Goal: Task Accomplishment & Management: Manage account settings

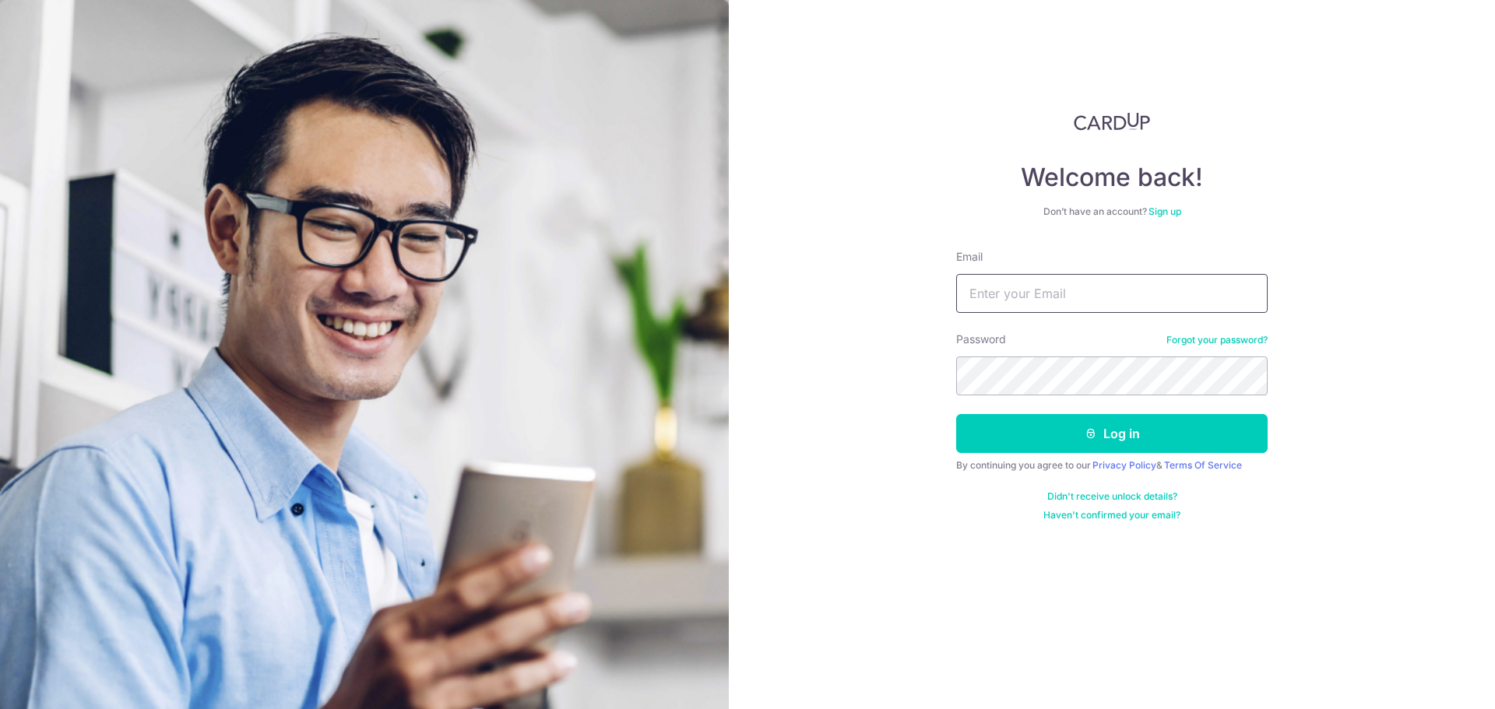
click at [996, 294] on input "Email" at bounding box center [1111, 293] width 311 height 39
type input "[EMAIL_ADDRESS][DOMAIN_NAME]"
click at [1137, 432] on button "Log in" at bounding box center [1111, 433] width 311 height 39
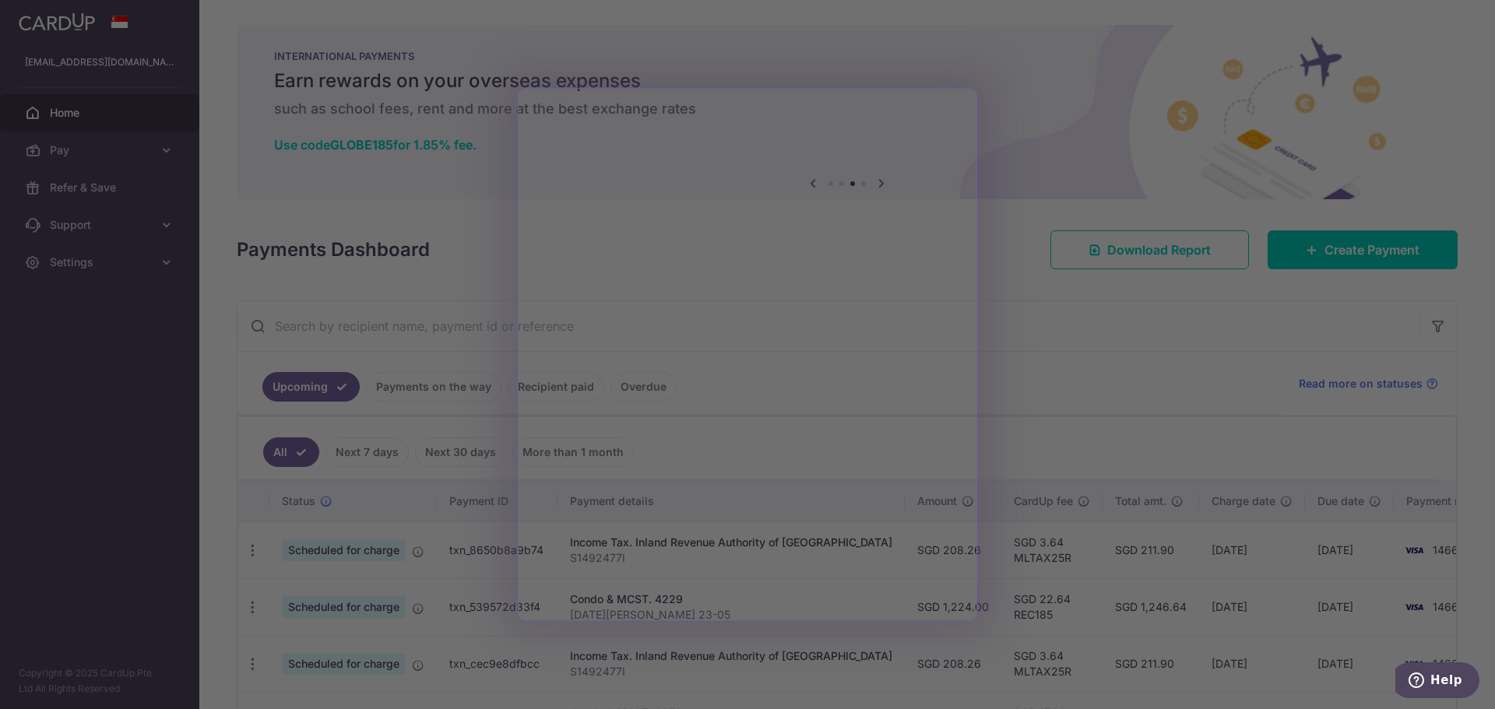
click at [1234, 304] on div at bounding box center [754, 358] width 1509 height 716
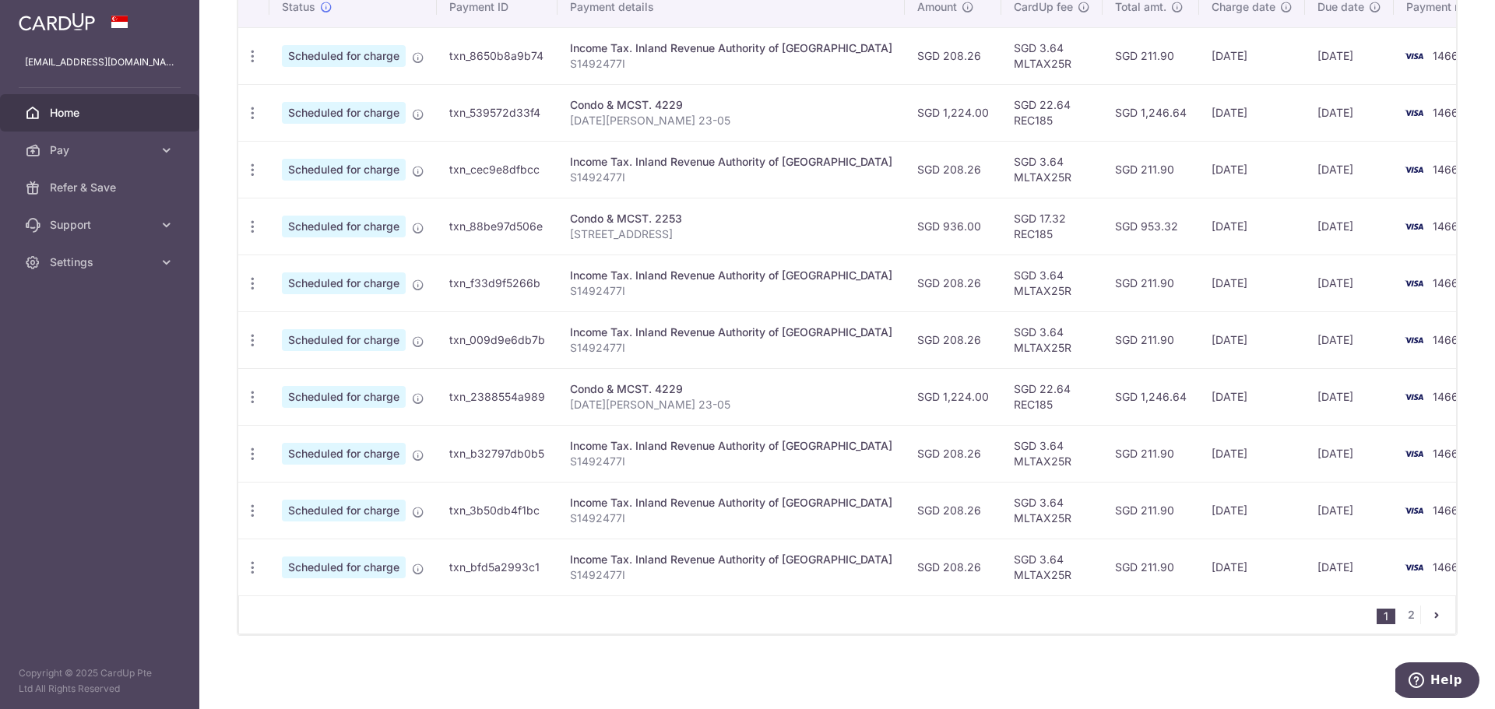
scroll to position [416, 0]
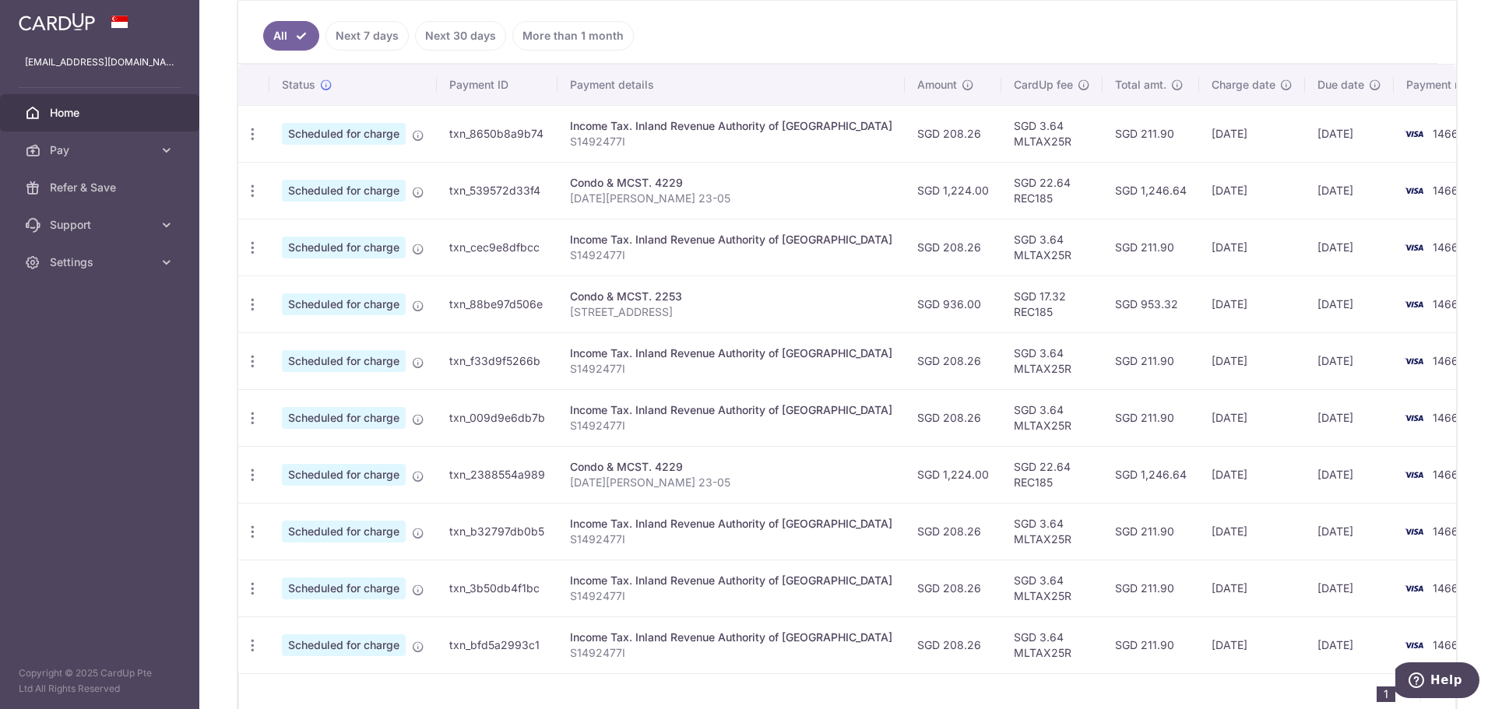
click at [919, 137] on td "SGD 208.26" at bounding box center [953, 133] width 97 height 57
drag, startPoint x: 992, startPoint y: 137, endPoint x: 1367, endPoint y: 128, distance: 375.3
click at [1398, 128] on img at bounding box center [1413, 134] width 31 height 19
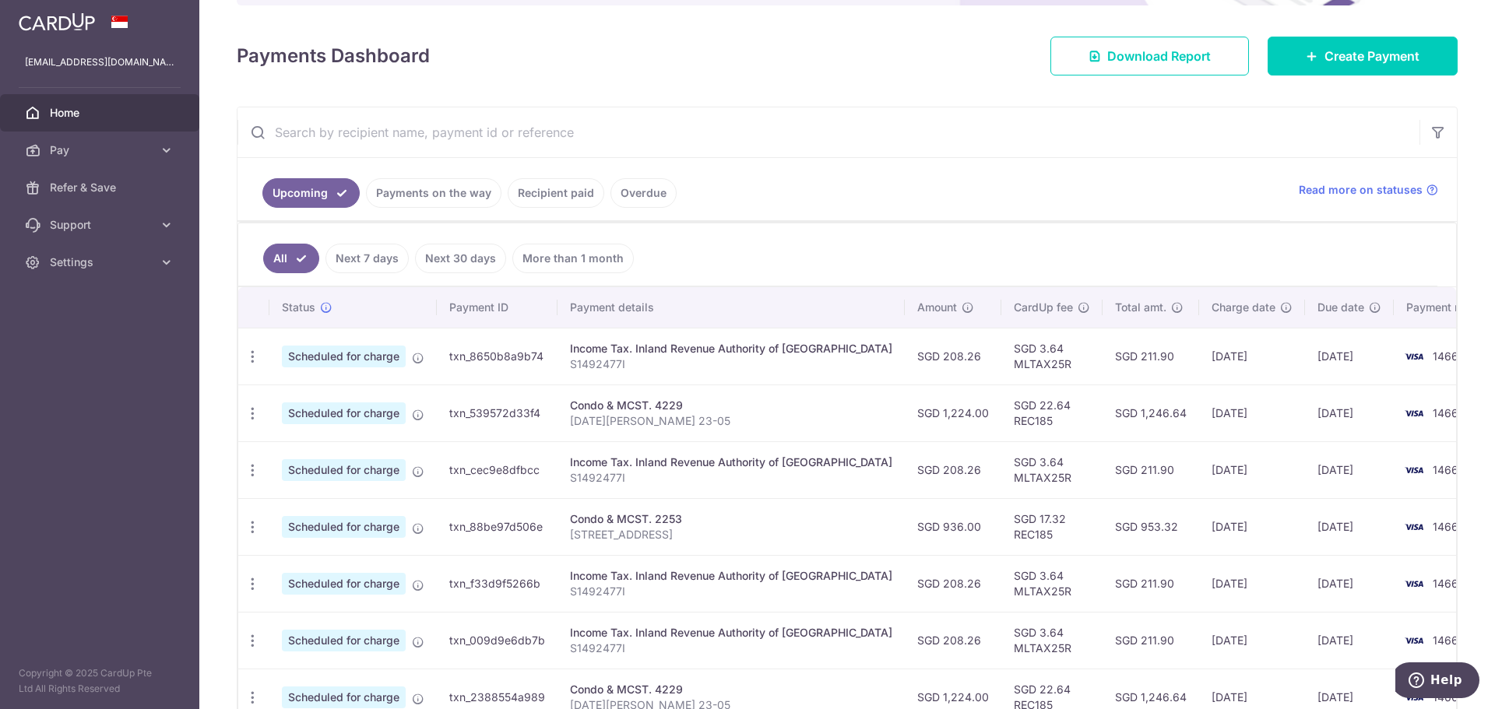
scroll to position [234, 0]
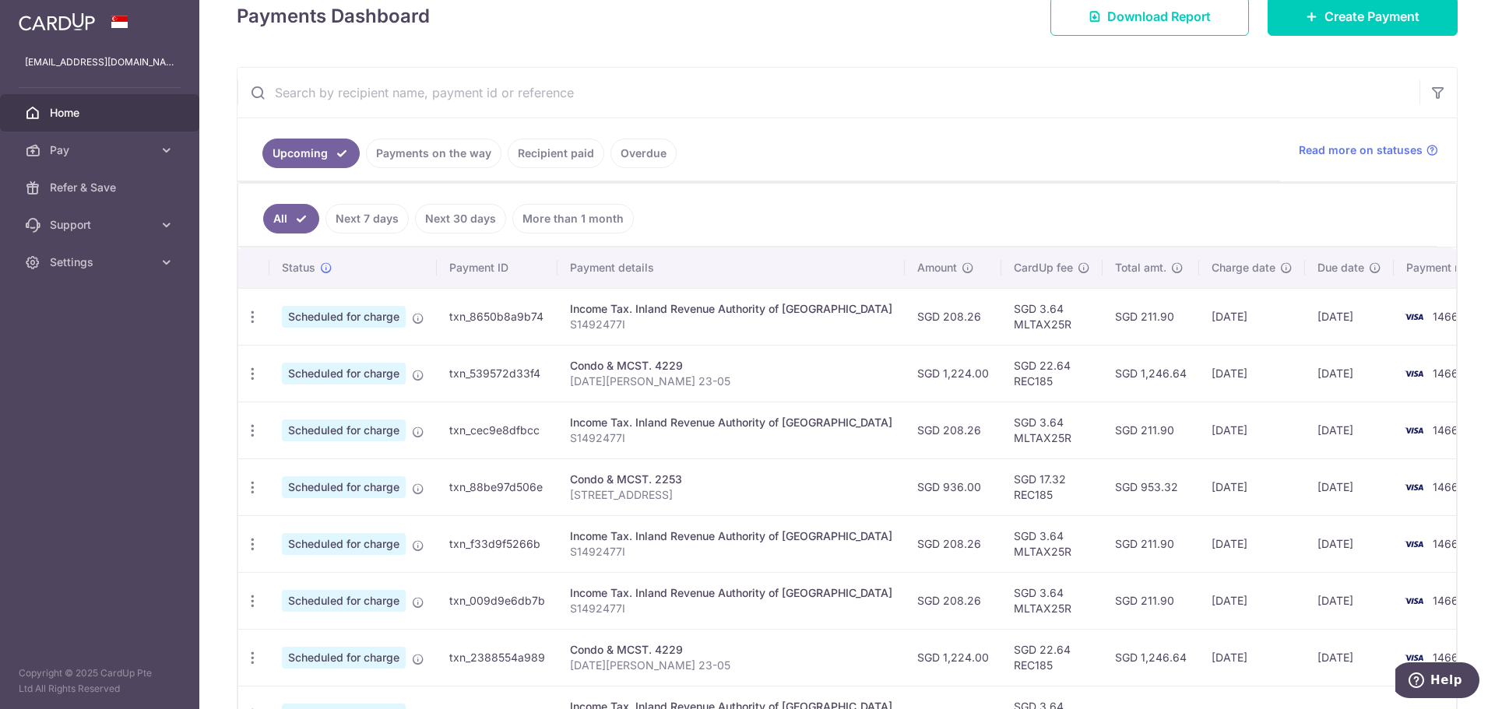
click at [378, 318] on span "Scheduled for charge" at bounding box center [344, 317] width 124 height 22
click at [251, 318] on icon "button" at bounding box center [252, 317] width 16 height 16
click at [339, 360] on span "Update payment" at bounding box center [336, 359] width 106 height 19
radio input "true"
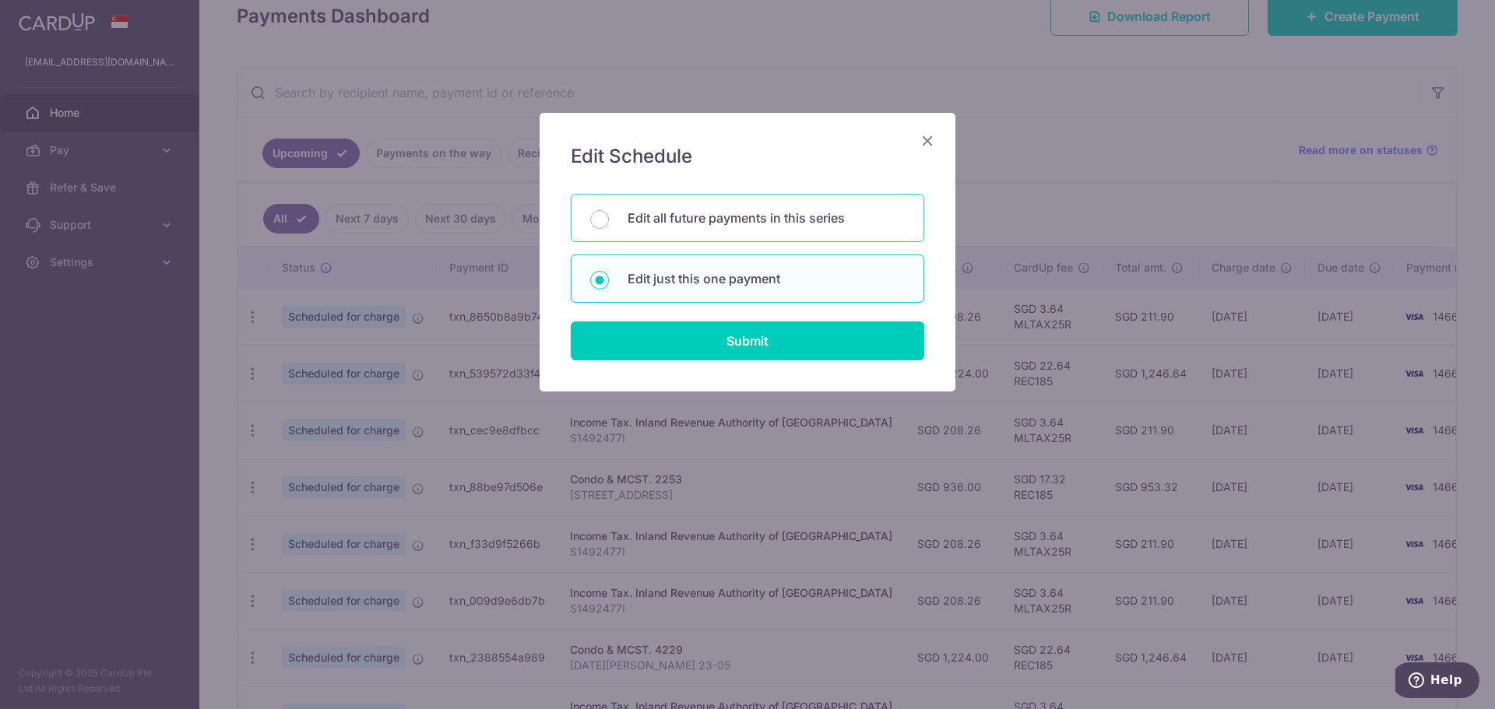
click at [591, 213] on div "Edit all future payments in this series" at bounding box center [747, 218] width 353 height 48
radio input "true"
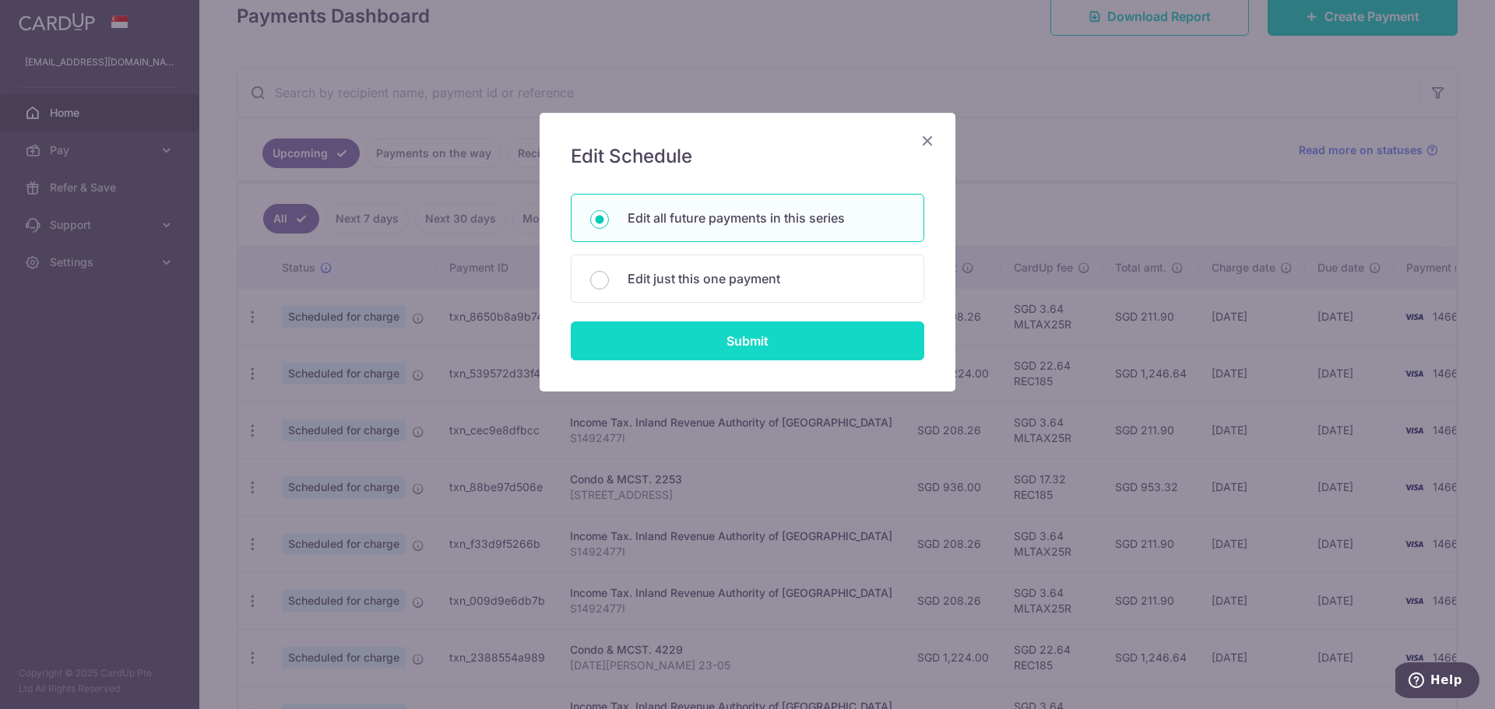
click at [725, 343] on input "Submit" at bounding box center [747, 340] width 353 height 39
radio input "true"
type input "208.26"
type input "S1492477I"
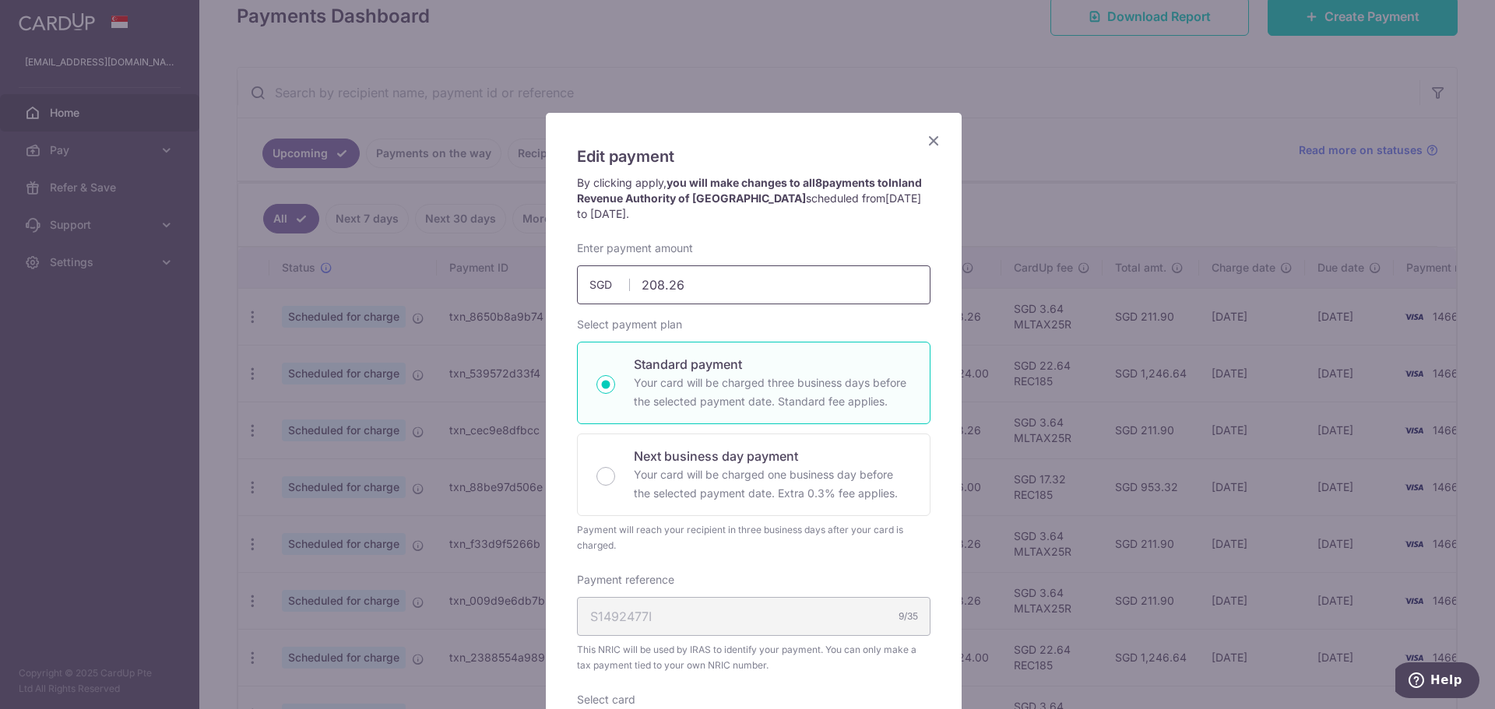
drag, startPoint x: 697, startPoint y: 280, endPoint x: 623, endPoint y: 282, distance: 74.0
click at [623, 282] on div "208.26 208.26 SGD" at bounding box center [753, 284] width 353 height 39
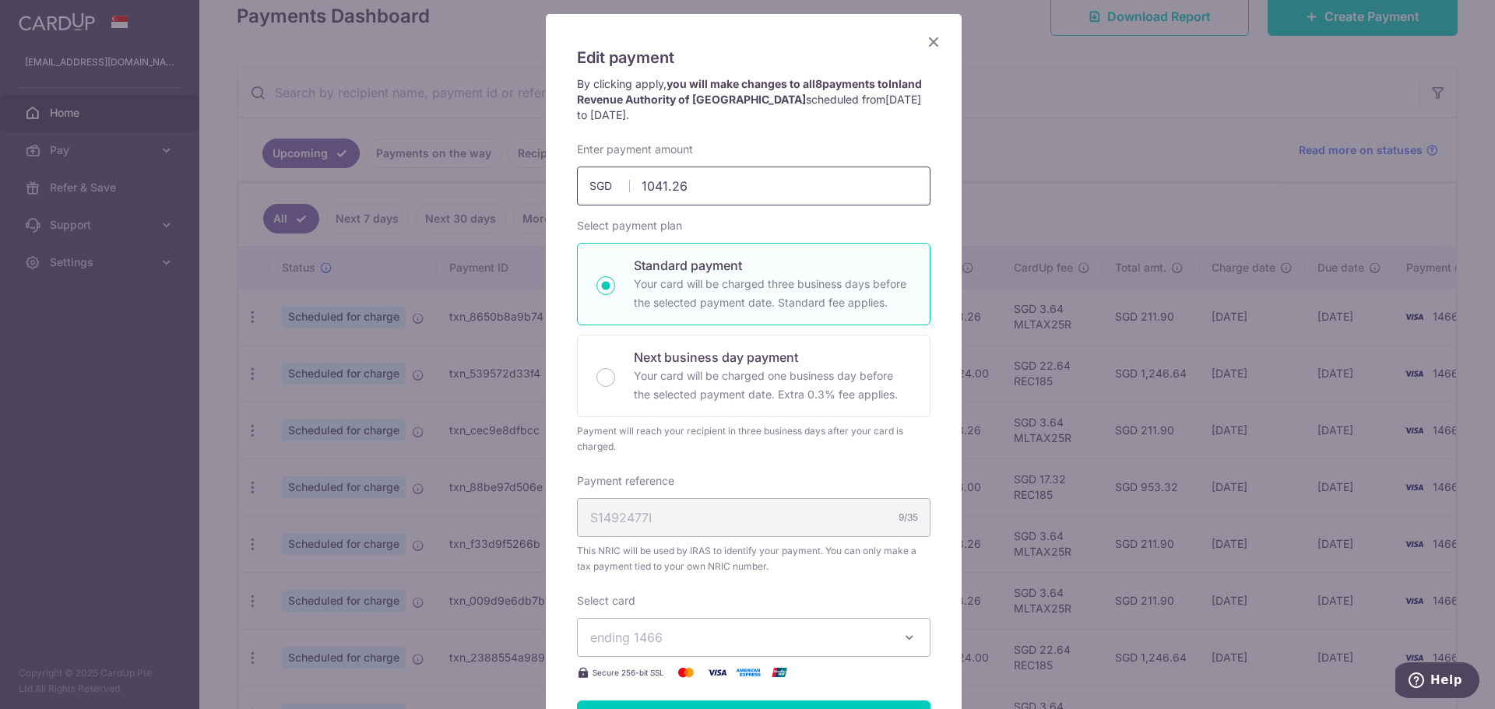
scroll to position [86, 0]
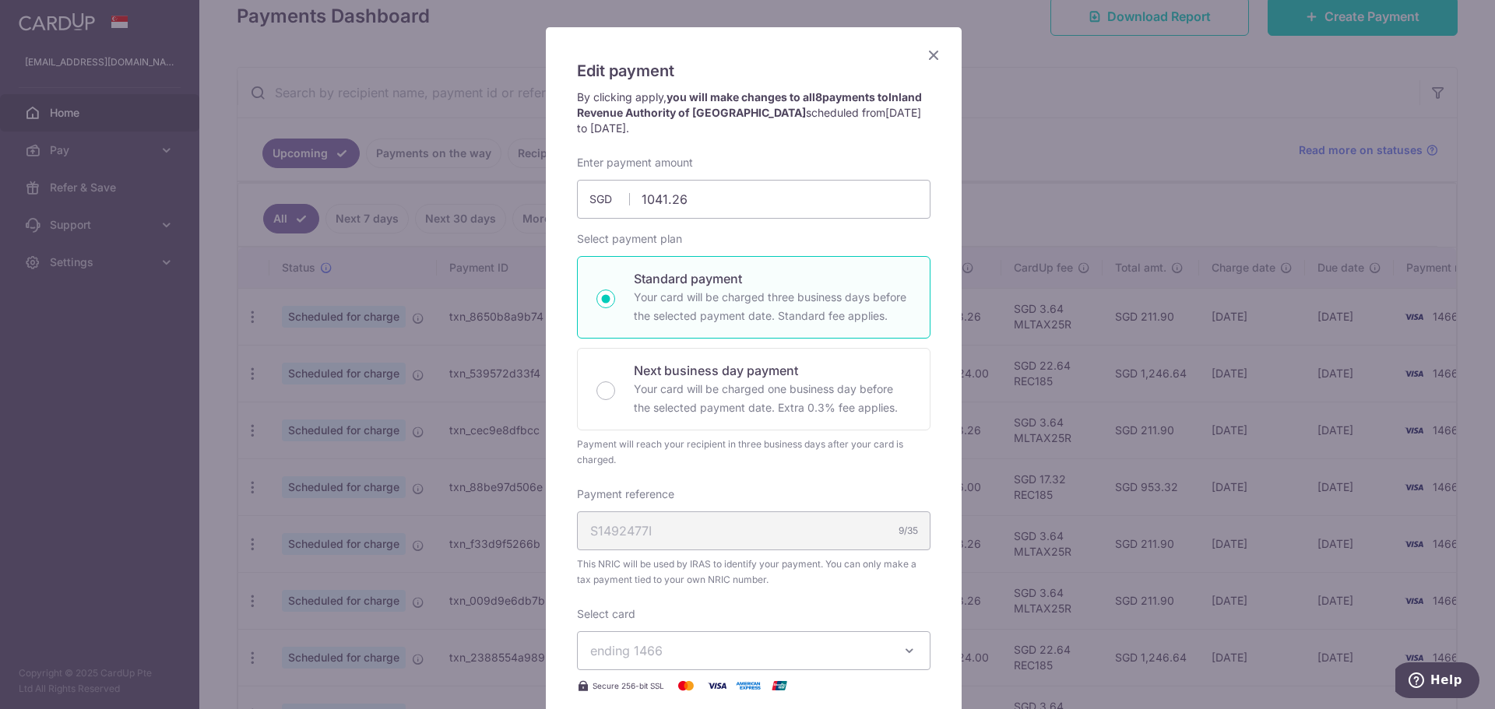
type input "1,041.26"
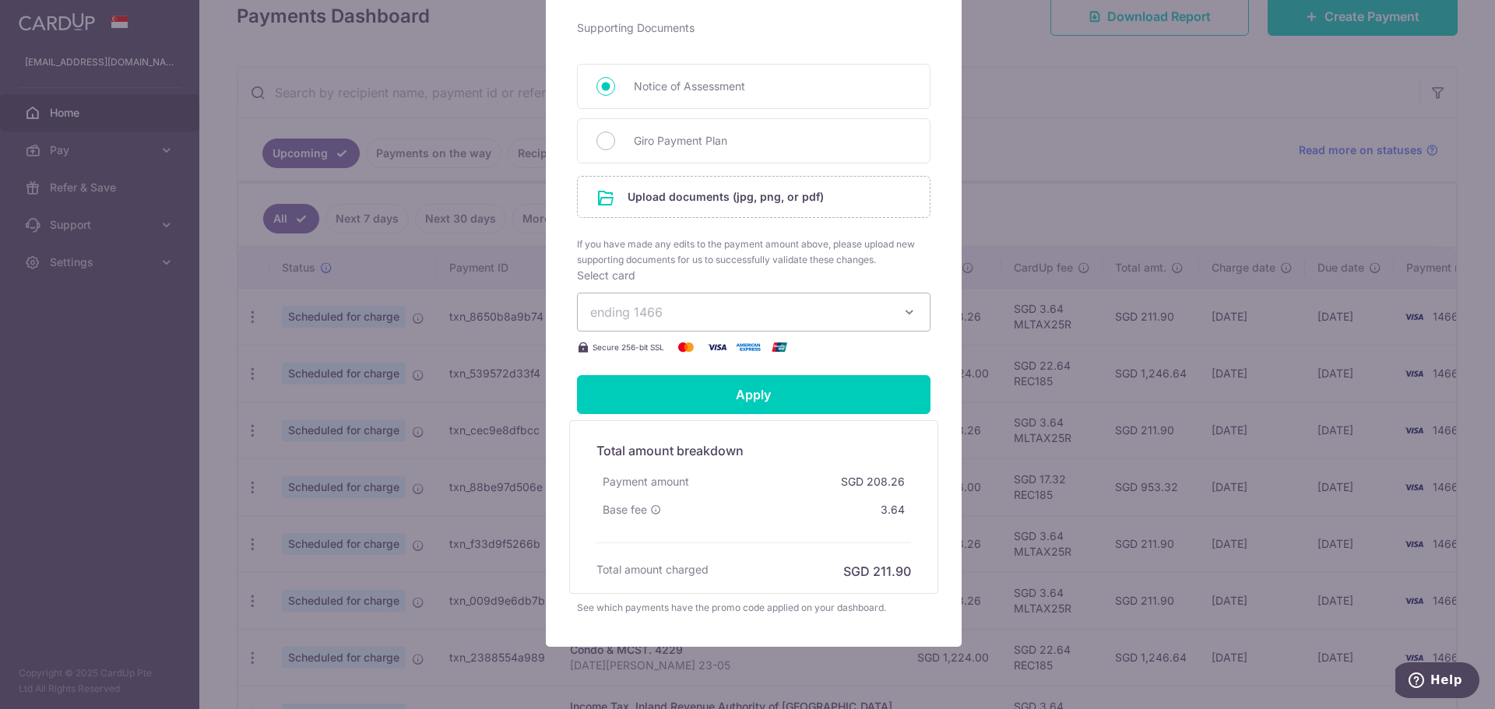
scroll to position [708, 0]
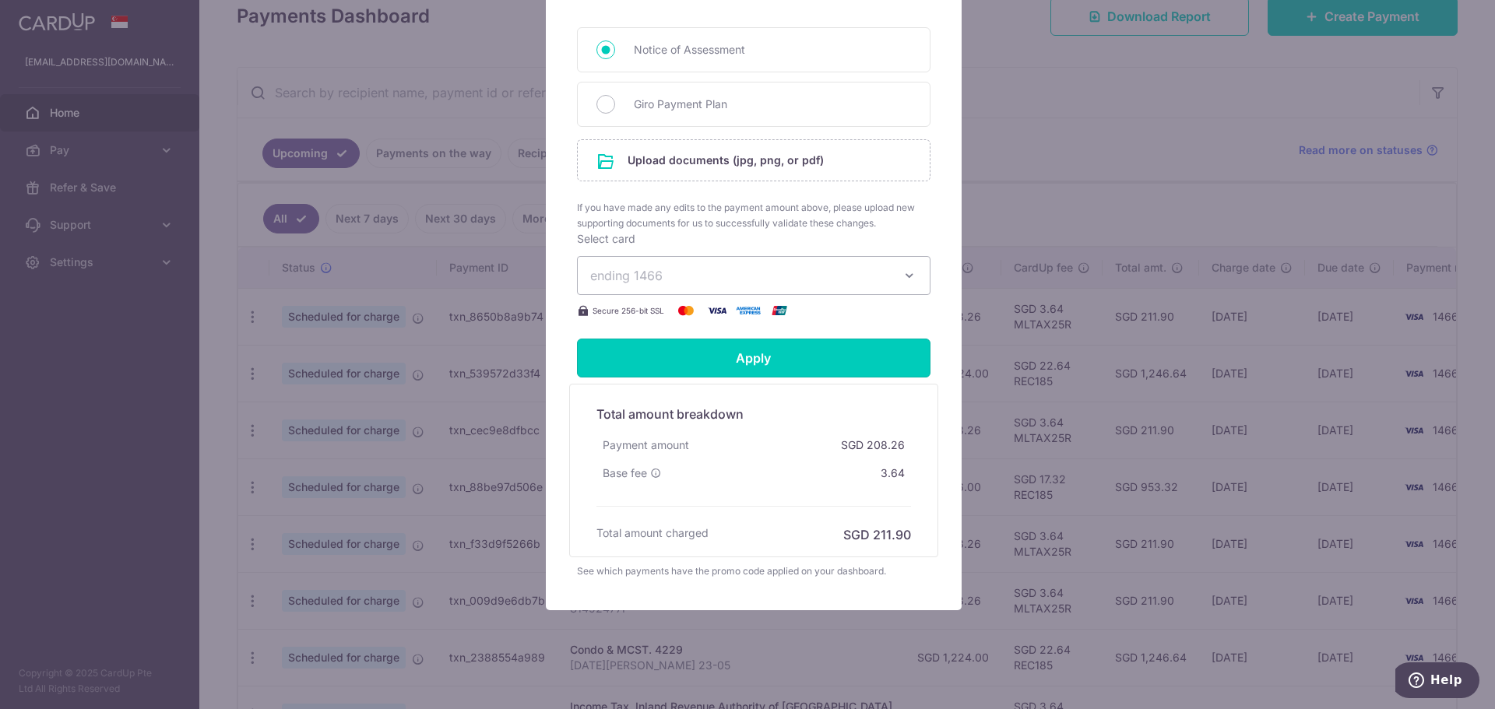
click at [756, 347] on input "Apply" at bounding box center [753, 358] width 353 height 39
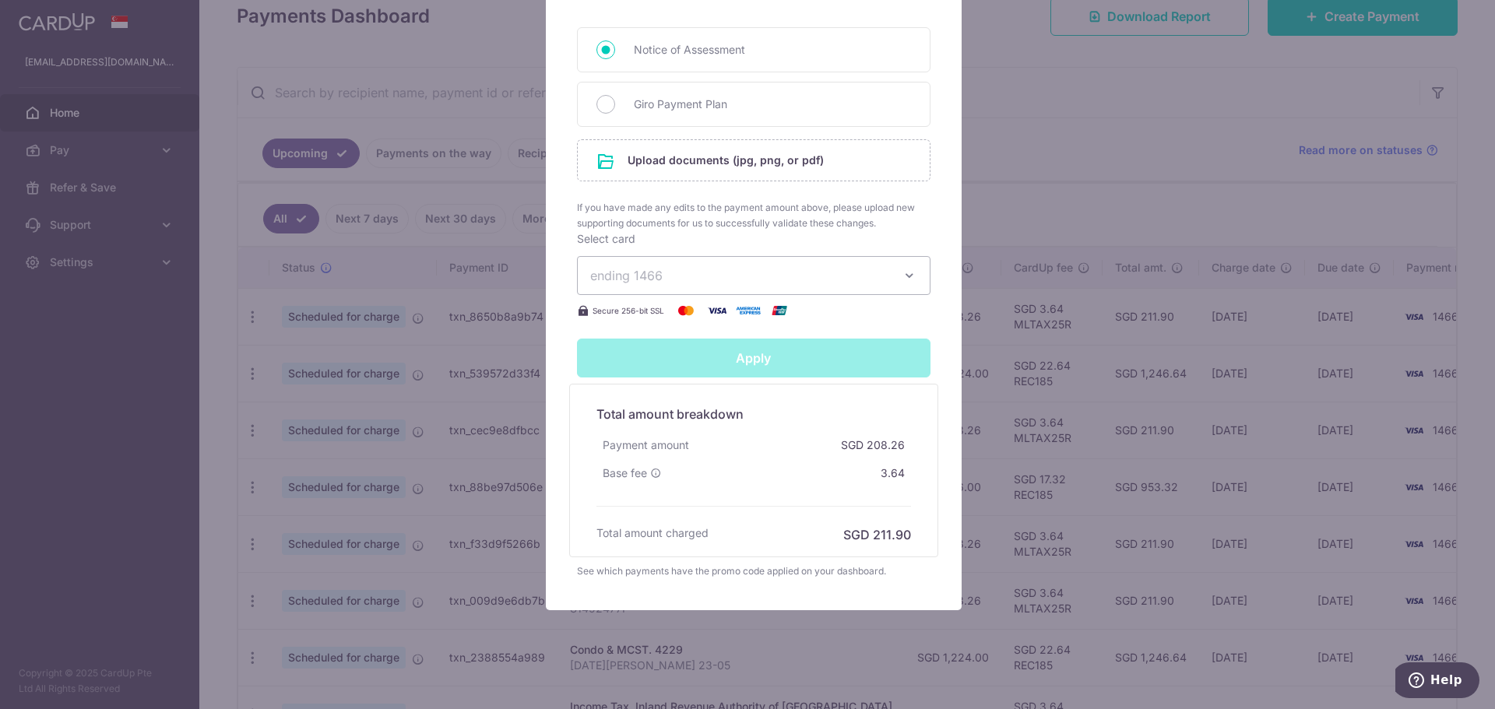
type input "Successfully Applied"
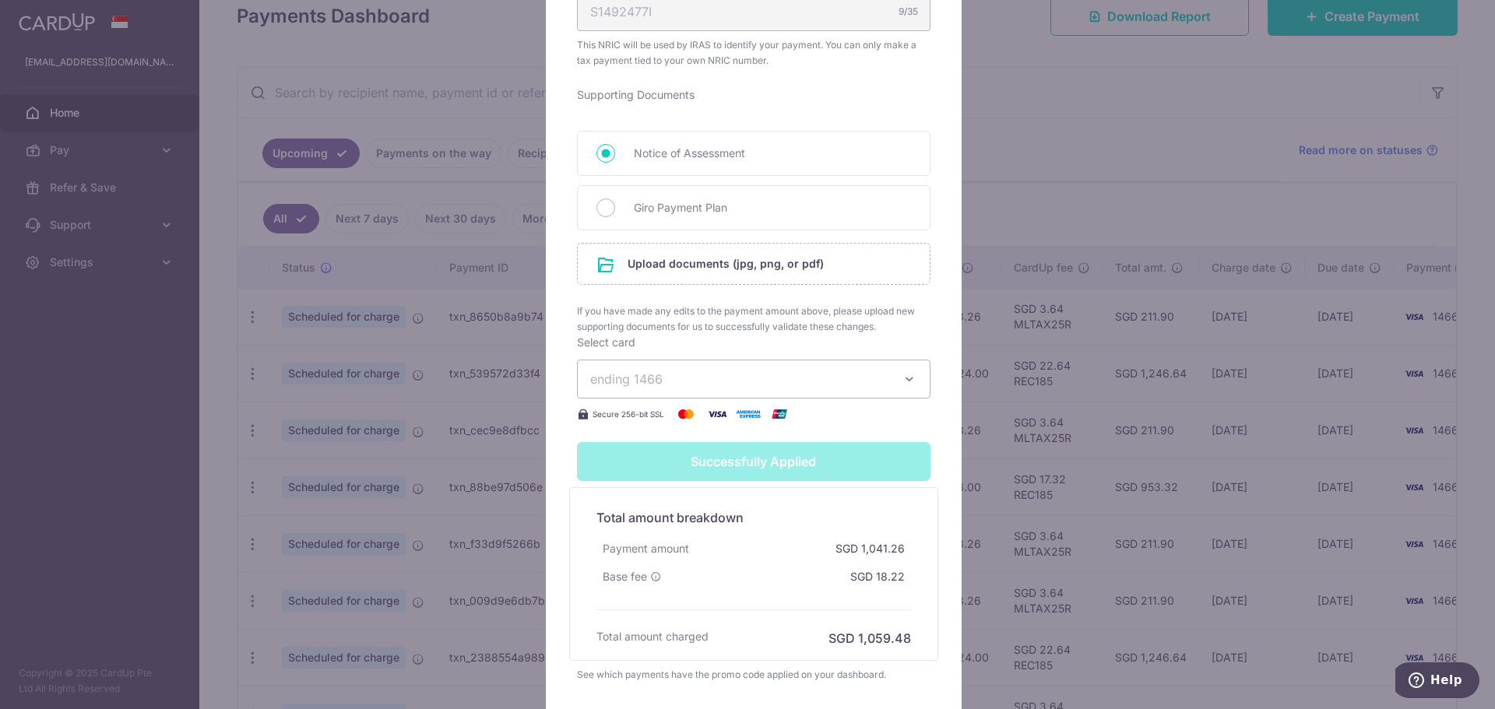
scroll to position [621, 0]
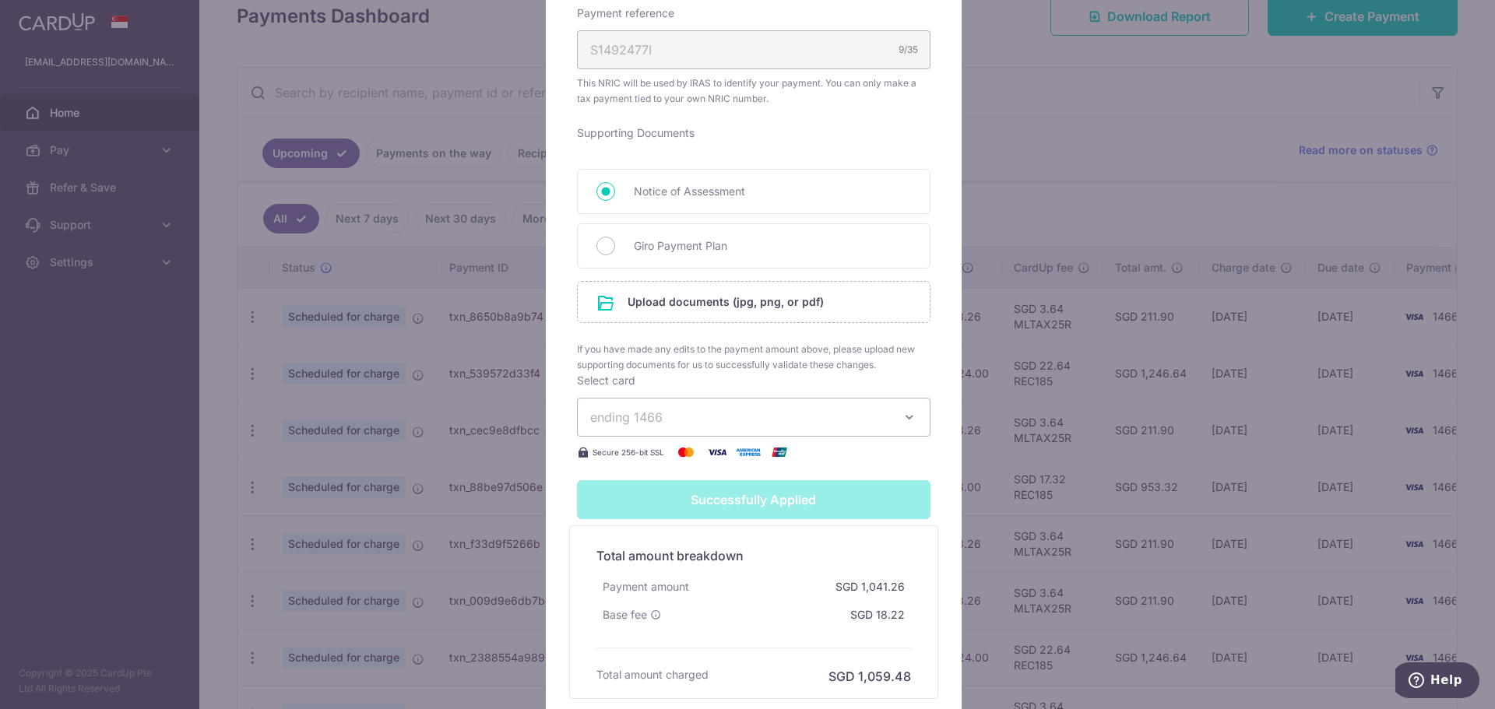
click at [755, 508] on div "Successfully Applied" at bounding box center [753, 499] width 372 height 39
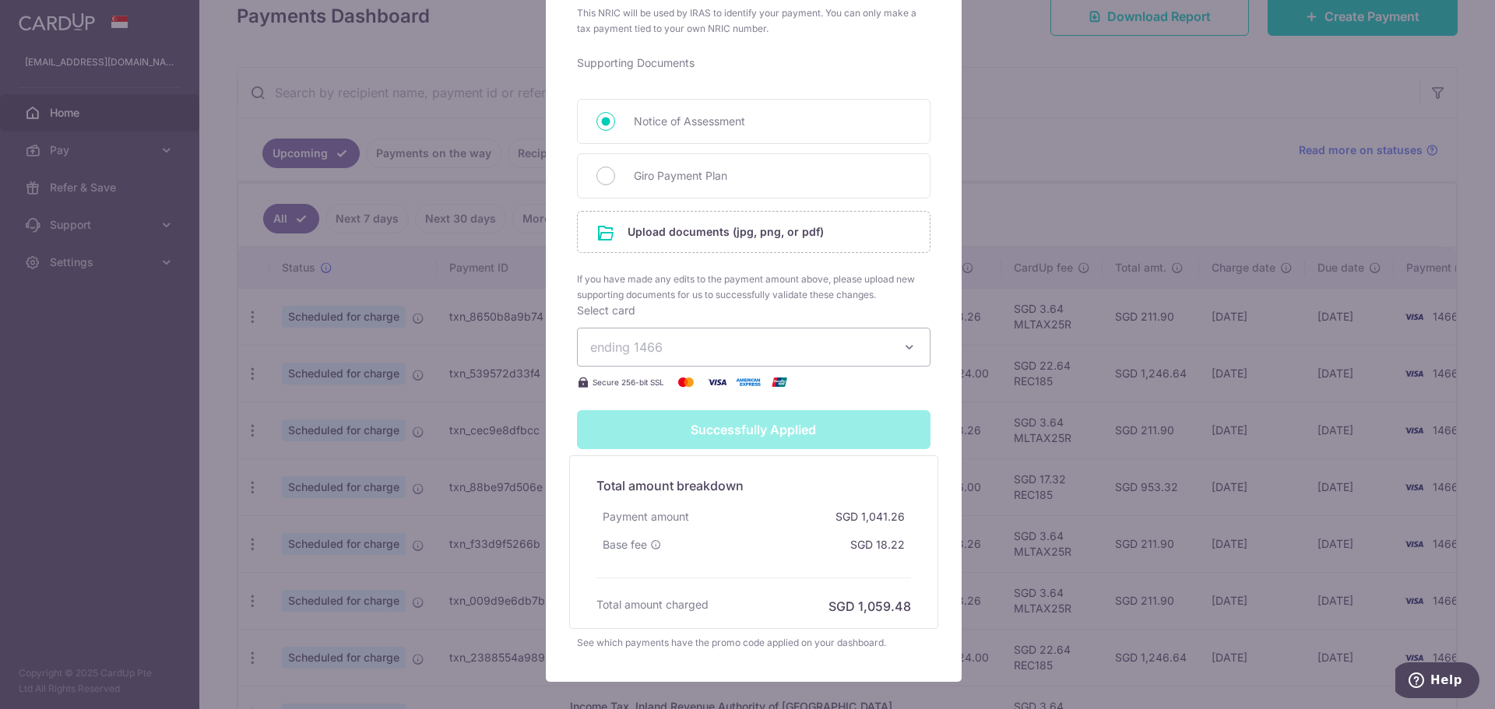
scroll to position [777, 0]
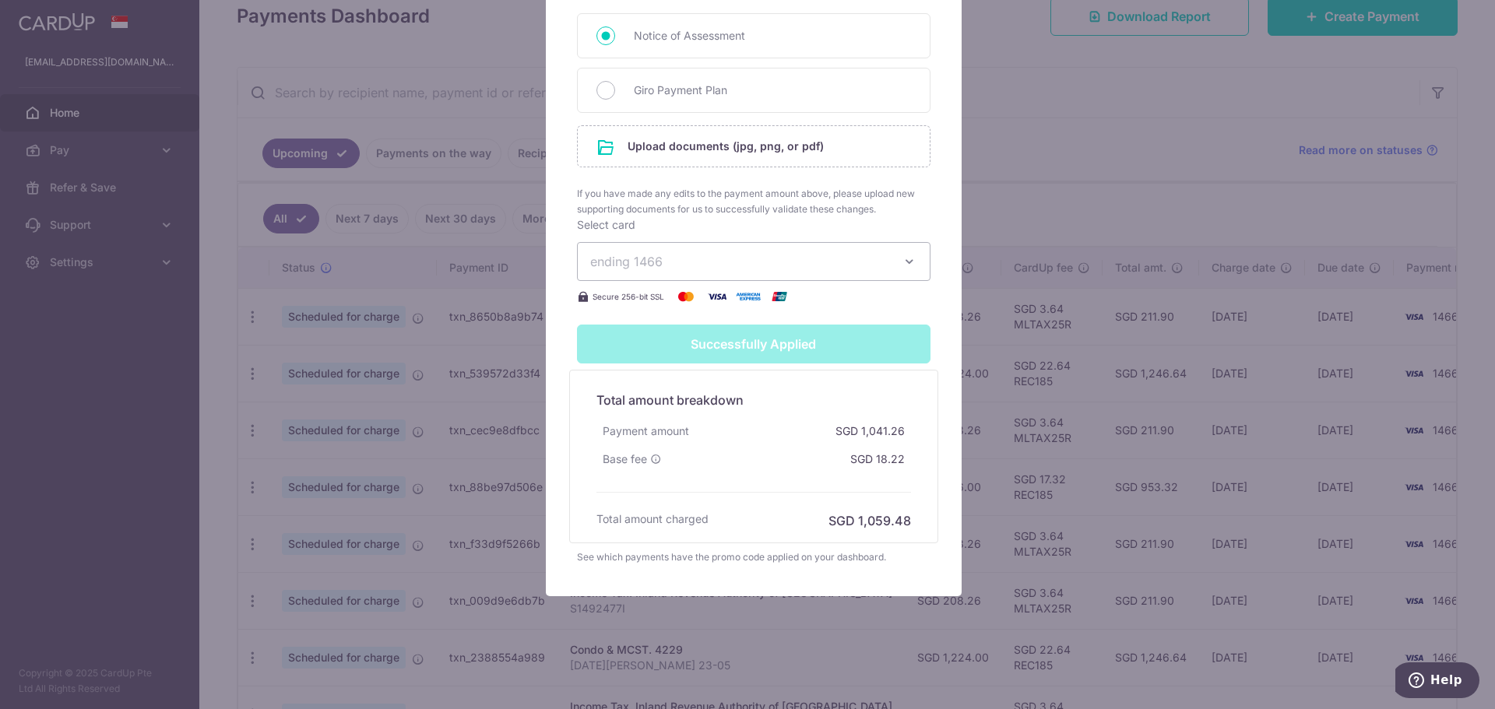
click at [757, 344] on div "Successfully Applied" at bounding box center [753, 344] width 372 height 39
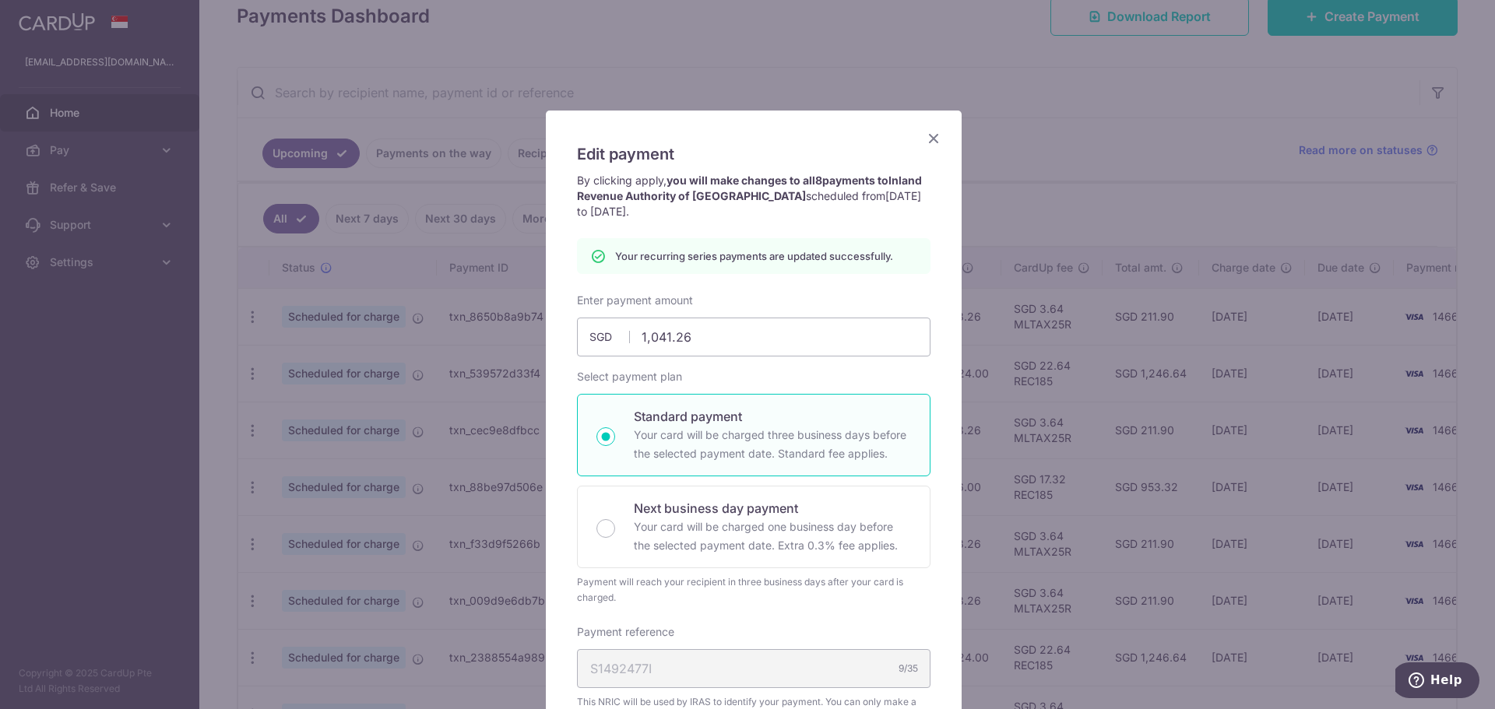
scroll to position [0, 0]
click at [924, 143] on icon "Close" at bounding box center [933, 140] width 19 height 19
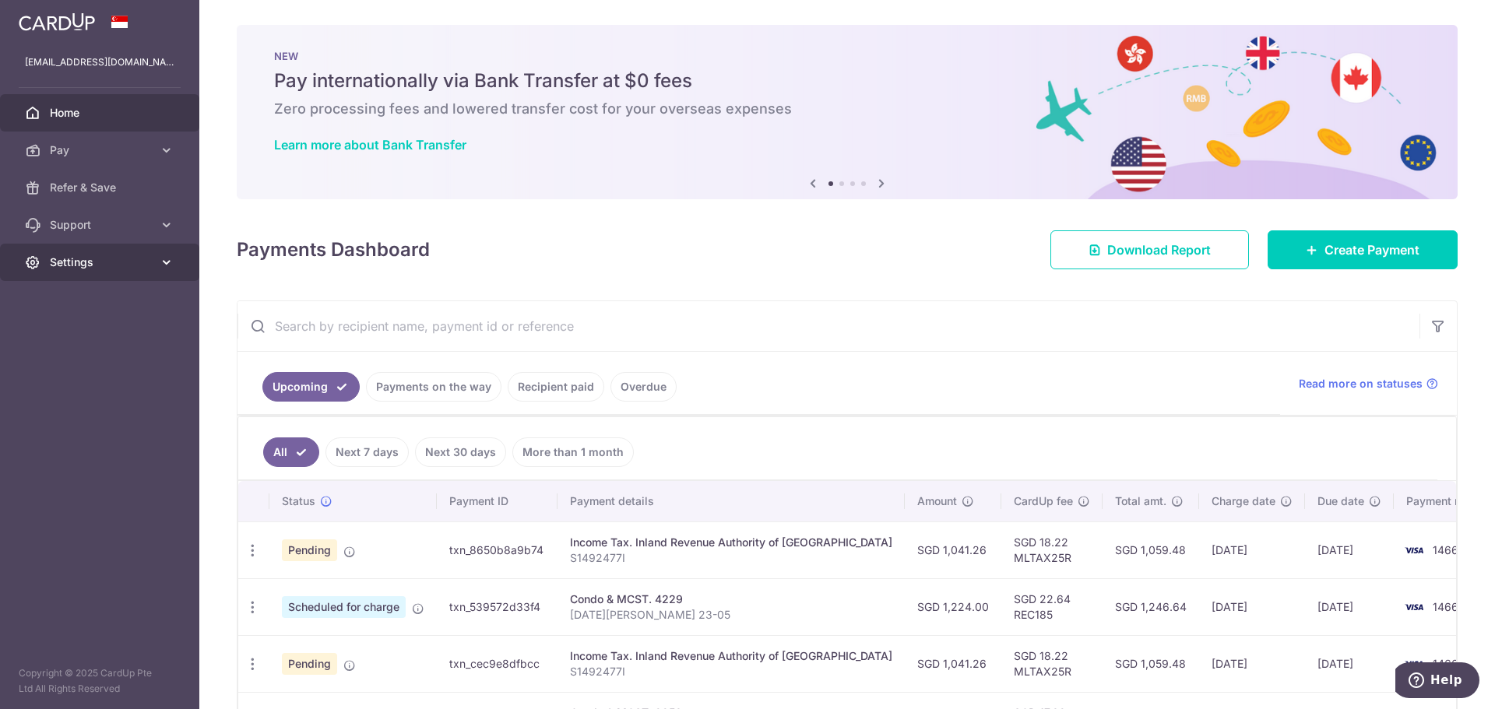
click at [79, 262] on span "Settings" at bounding box center [101, 263] width 103 height 16
click at [86, 337] on span "Logout" at bounding box center [101, 337] width 103 height 16
